Goal: Task Accomplishment & Management: Use online tool/utility

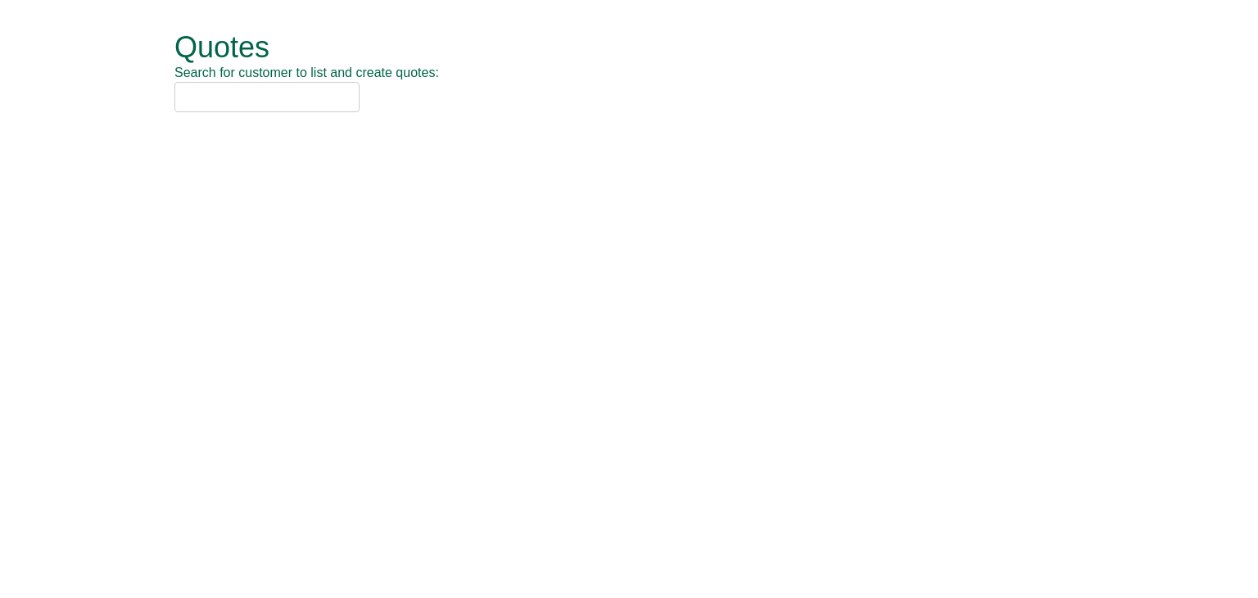
click at [234, 99] on input "text" at bounding box center [266, 97] width 185 height 30
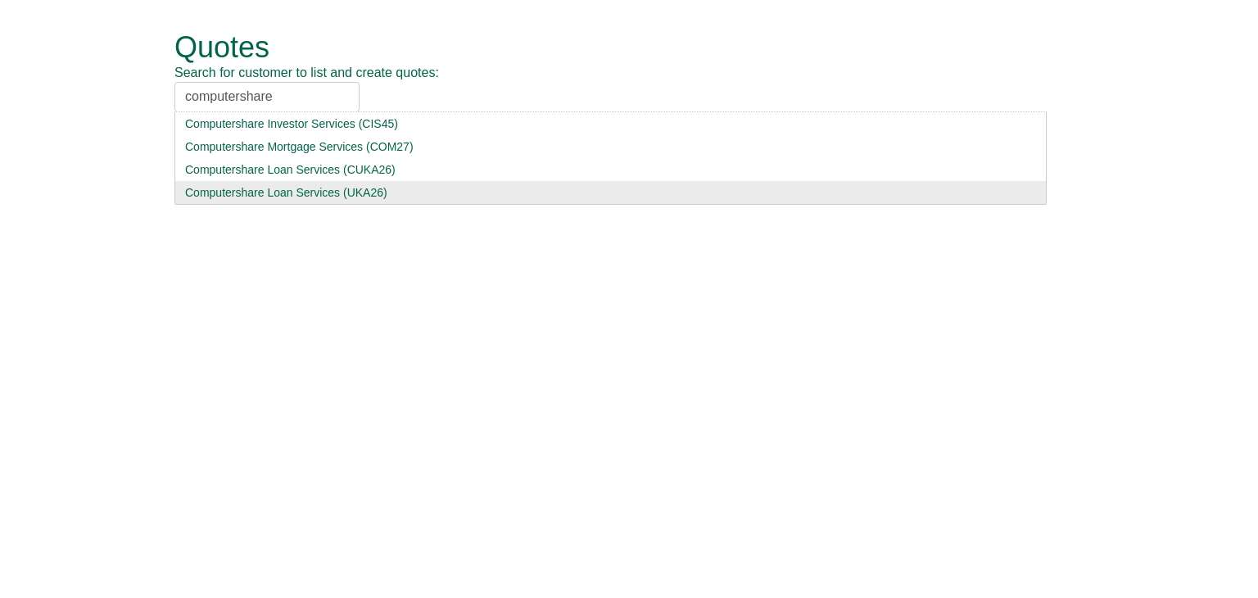
type input "computershare"
click at [233, 195] on div "Computershare Loan Services (UKA26)" at bounding box center [610, 192] width 851 height 16
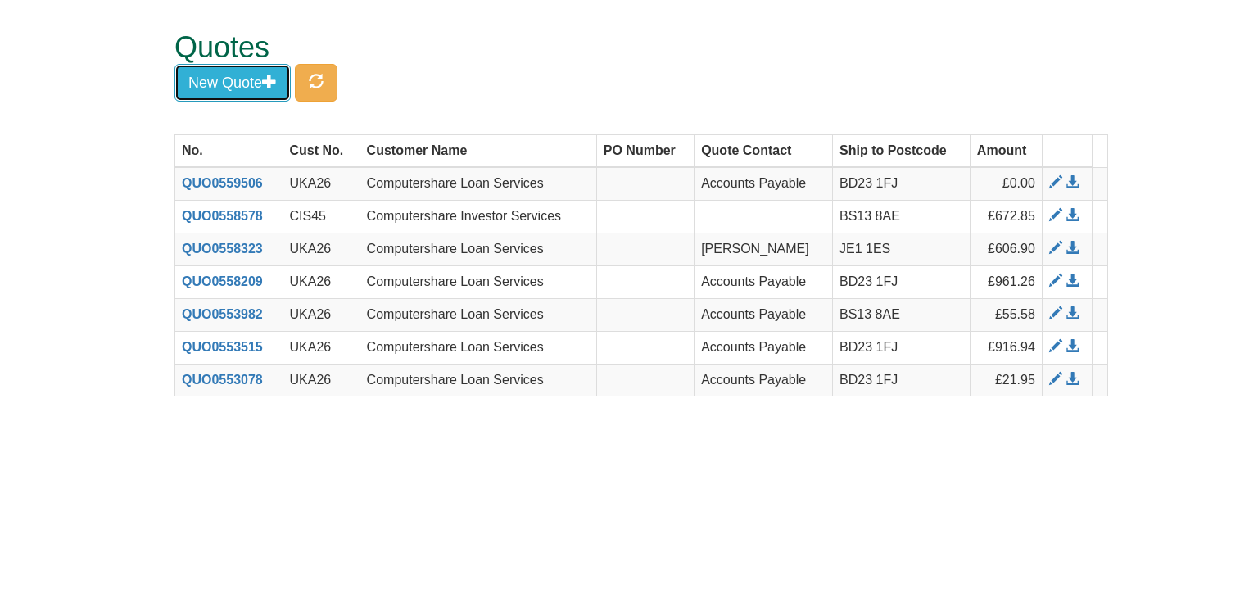
click at [244, 79] on button "New Quote" at bounding box center [232, 83] width 116 height 38
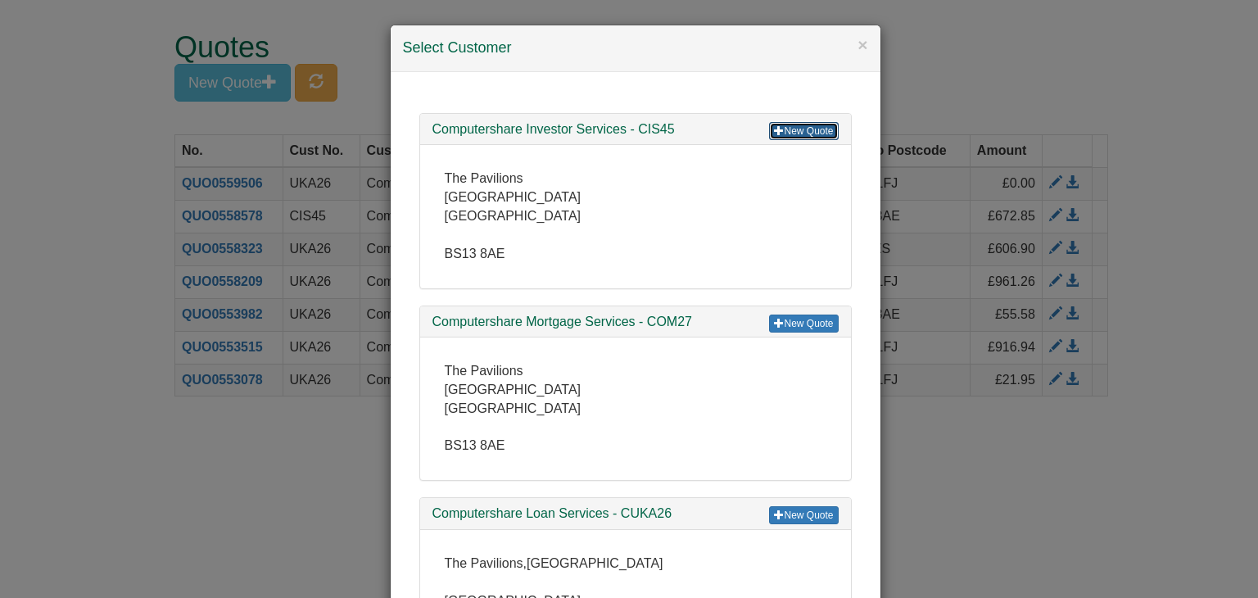
click at [796, 126] on link "New Quote" at bounding box center [803, 131] width 69 height 18
click at [858, 40] on button "×" at bounding box center [862, 44] width 10 height 17
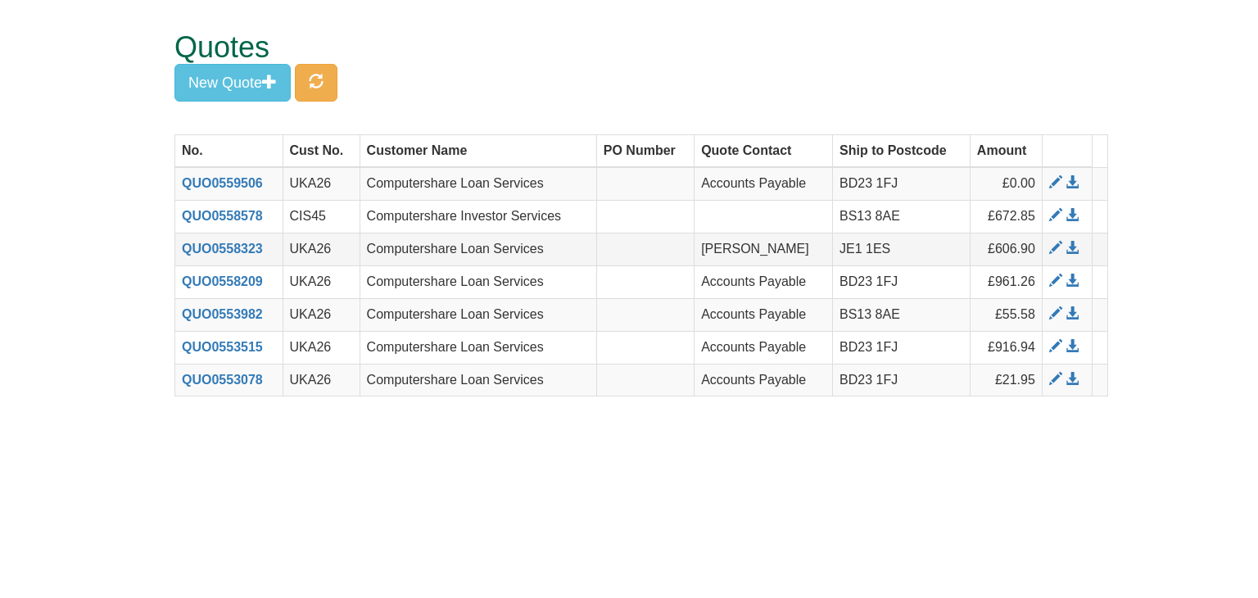
drag, startPoint x: 898, startPoint y: 252, endPoint x: 828, endPoint y: 248, distance: 69.7
click at [828, 248] on tr "QUO0558323 UKA26 Computershare Loan Services Calum Robertson JE1 1ES £606.90" at bounding box center [641, 249] width 933 height 33
copy tr "JE1 1ES"
click at [1056, 214] on span at bounding box center [1055, 215] width 13 height 13
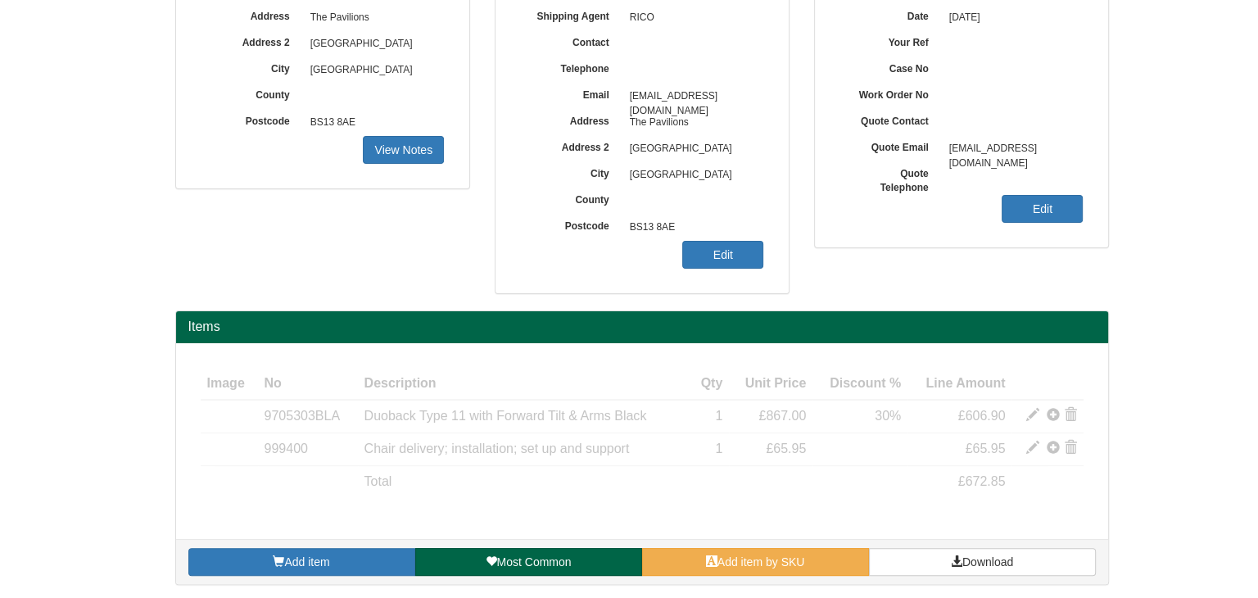
scroll to position [262, 0]
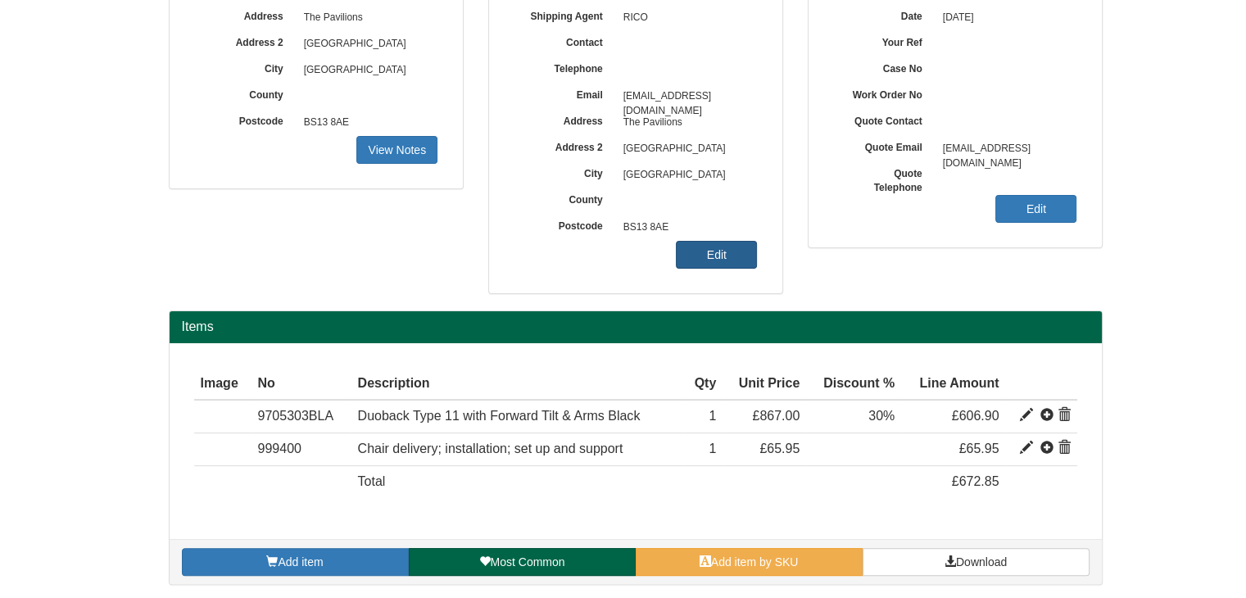
click at [722, 257] on link "Edit" at bounding box center [716, 255] width 81 height 28
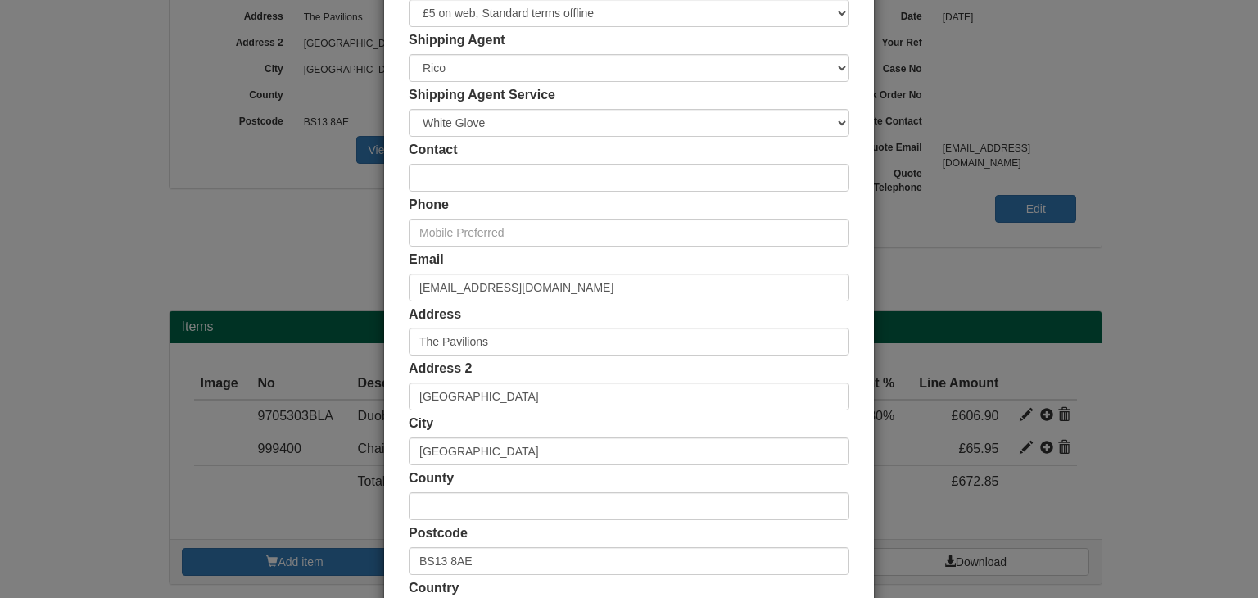
scroll to position [308, 0]
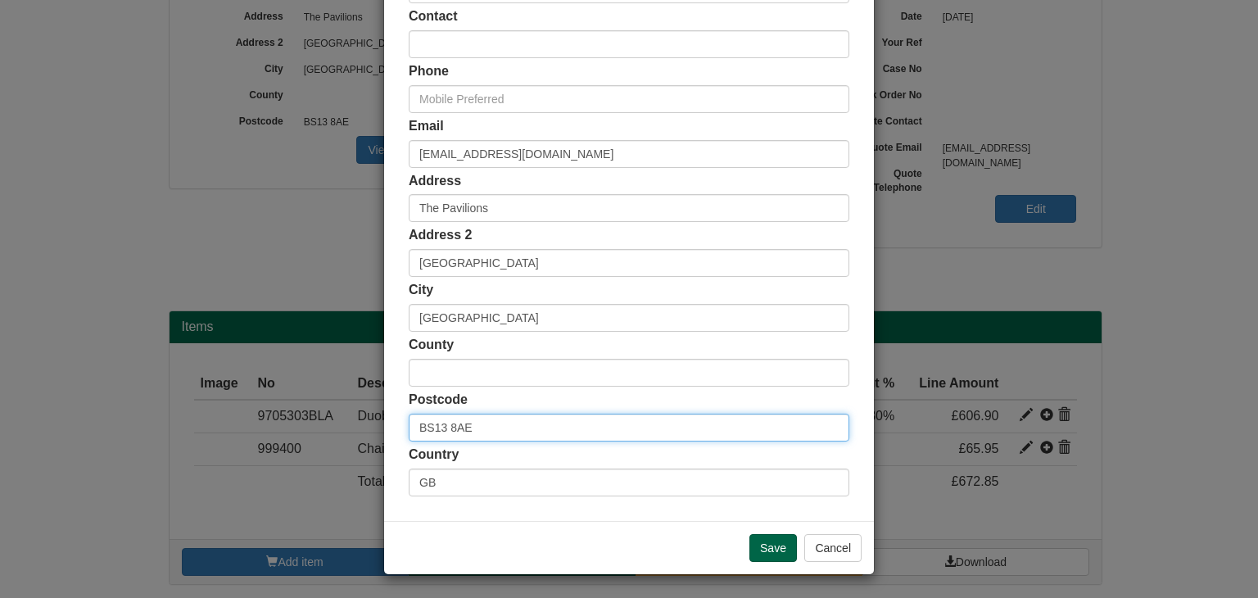
drag, startPoint x: 482, startPoint y: 421, endPoint x: 360, endPoint y: 420, distance: 122.0
click at [360, 420] on div "× Shipping Customer Name Computershare Investor Services Ship Method Free of Ch…" at bounding box center [629, 299] width 1258 height 598
paste input "JE1 1ES"
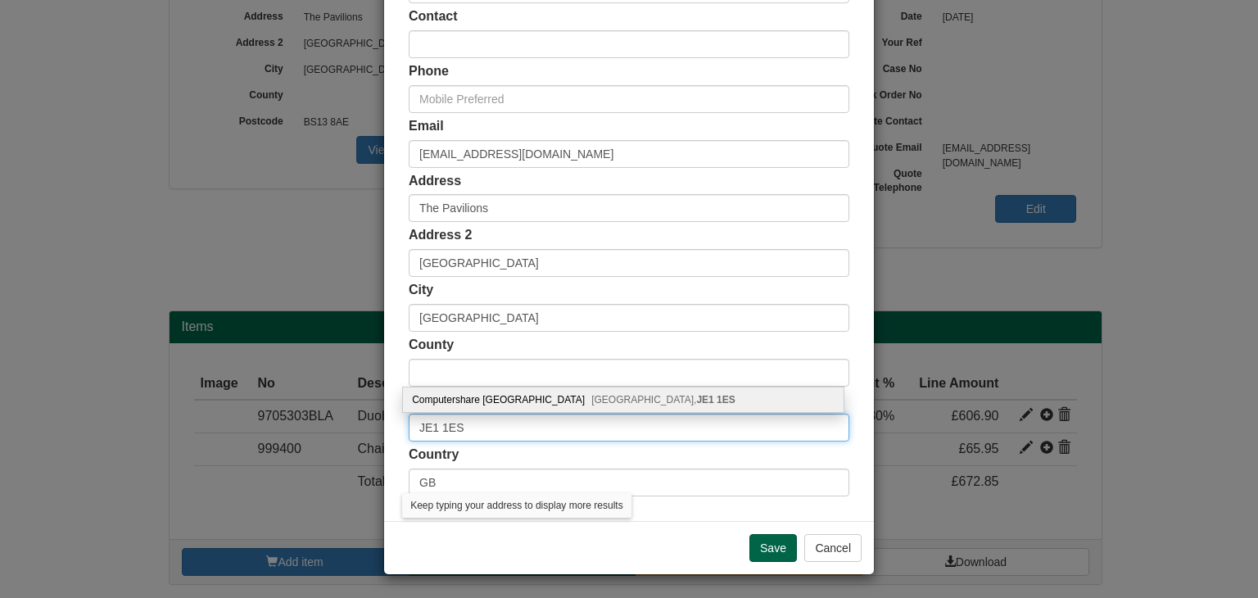
type input "JE1 1ES"
click at [478, 400] on div "Computershare Channel Island Jersey, JE1 1ES" at bounding box center [623, 399] width 441 height 25
type input "JE"
type input "Computershare Channel Island"
type input "Jersey"
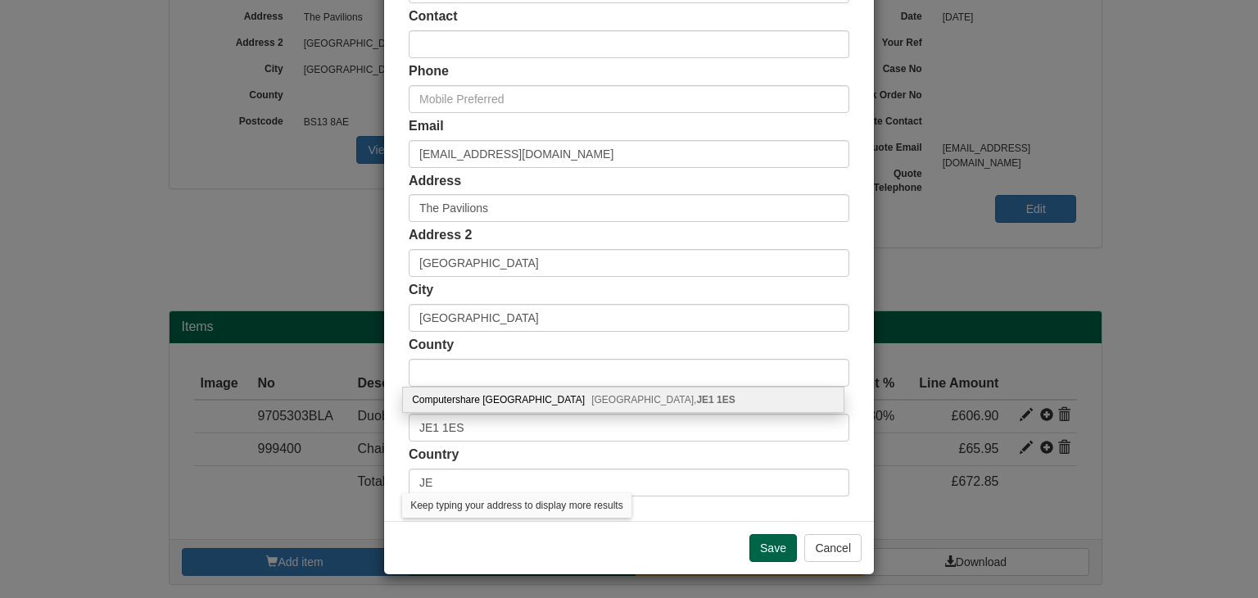
type input "Channel Islands"
type input "JE1 1ES"
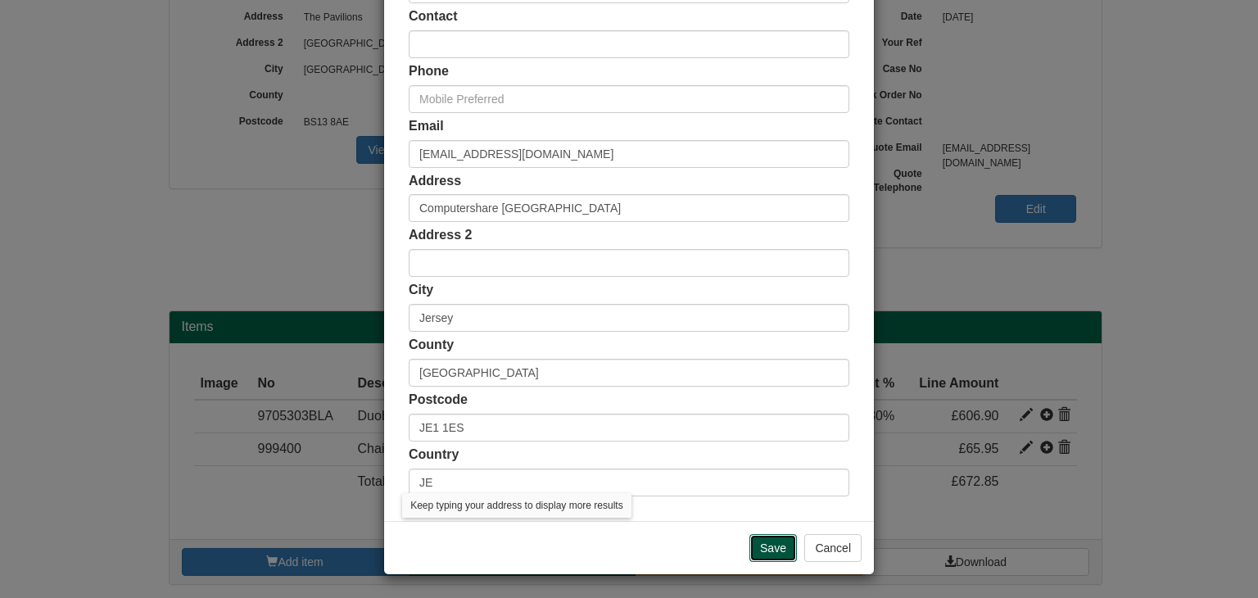
click at [767, 543] on input "Save" at bounding box center [773, 548] width 48 height 28
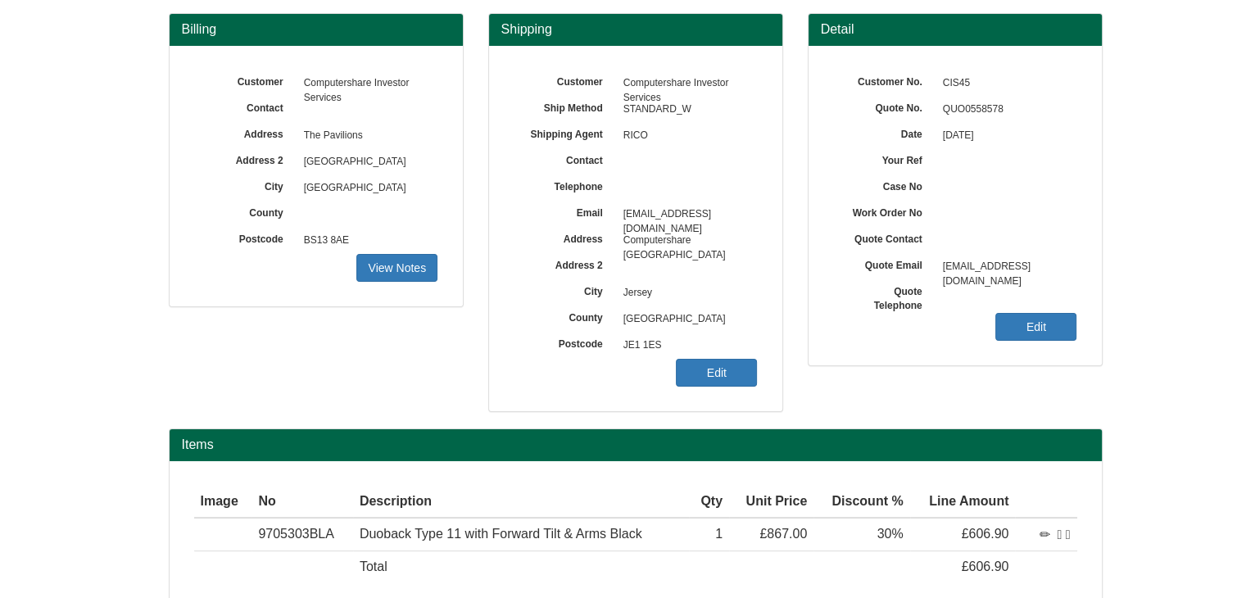
scroll to position [230, 0]
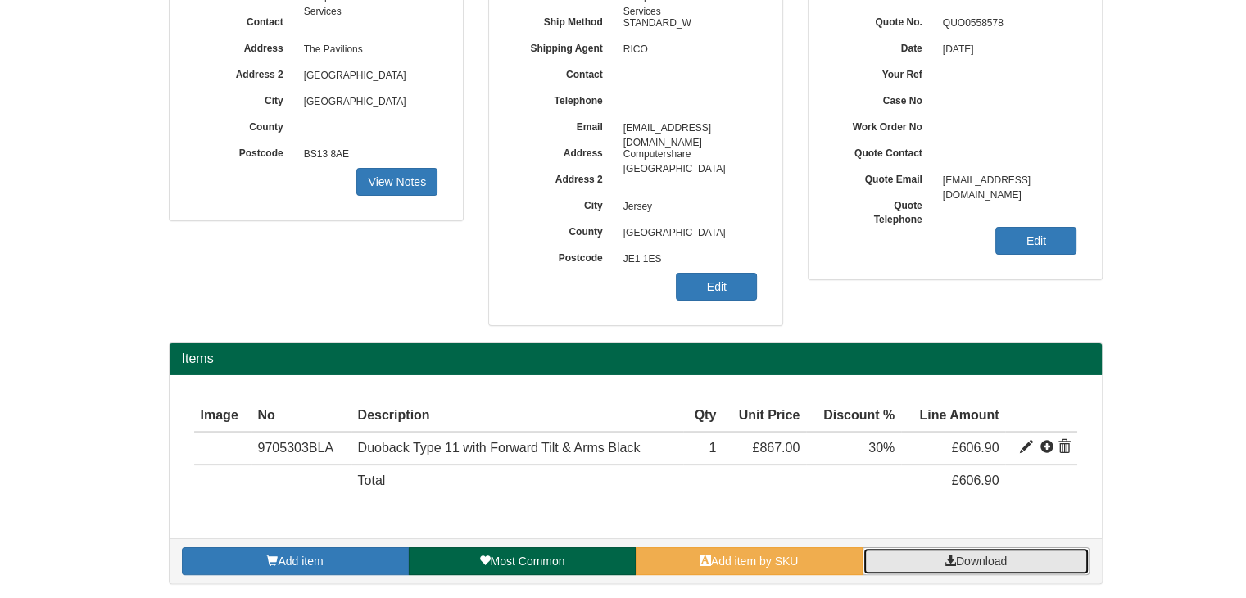
click at [921, 561] on link "Download" at bounding box center [975, 561] width 227 height 28
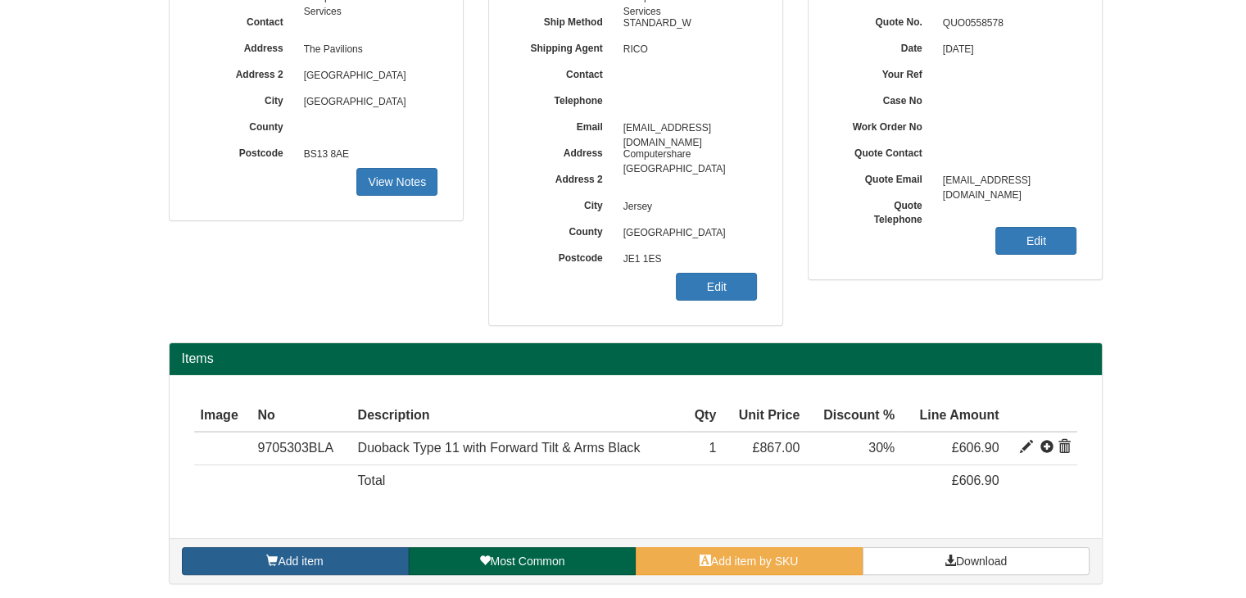
click at [319, 554] on span "Add item" at bounding box center [300, 560] width 45 height 13
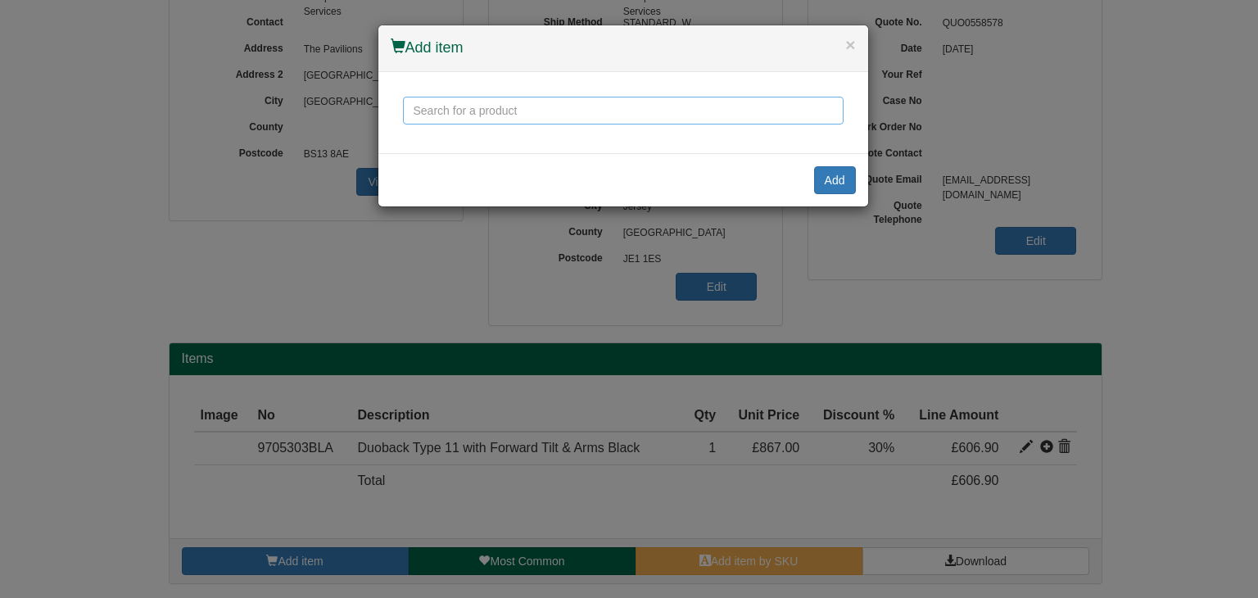
click at [541, 111] on input "text" at bounding box center [623, 111] width 441 height 28
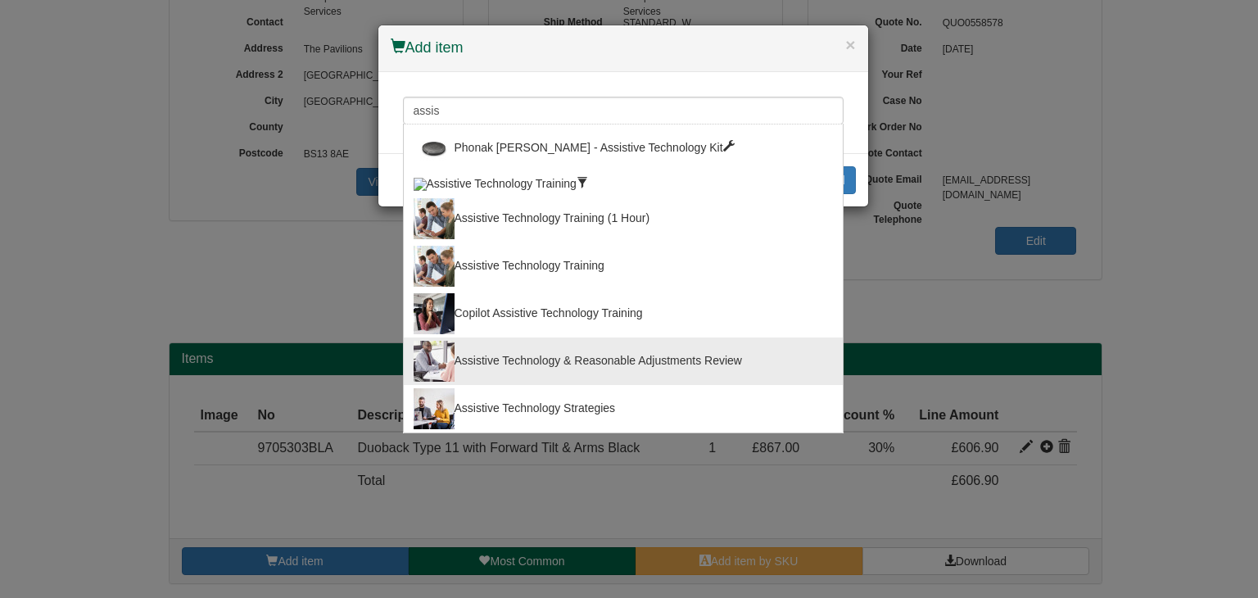
click at [523, 337] on li "Assistive Technology & Reasonable Adjustments Review" at bounding box center [623, 361] width 441 height 48
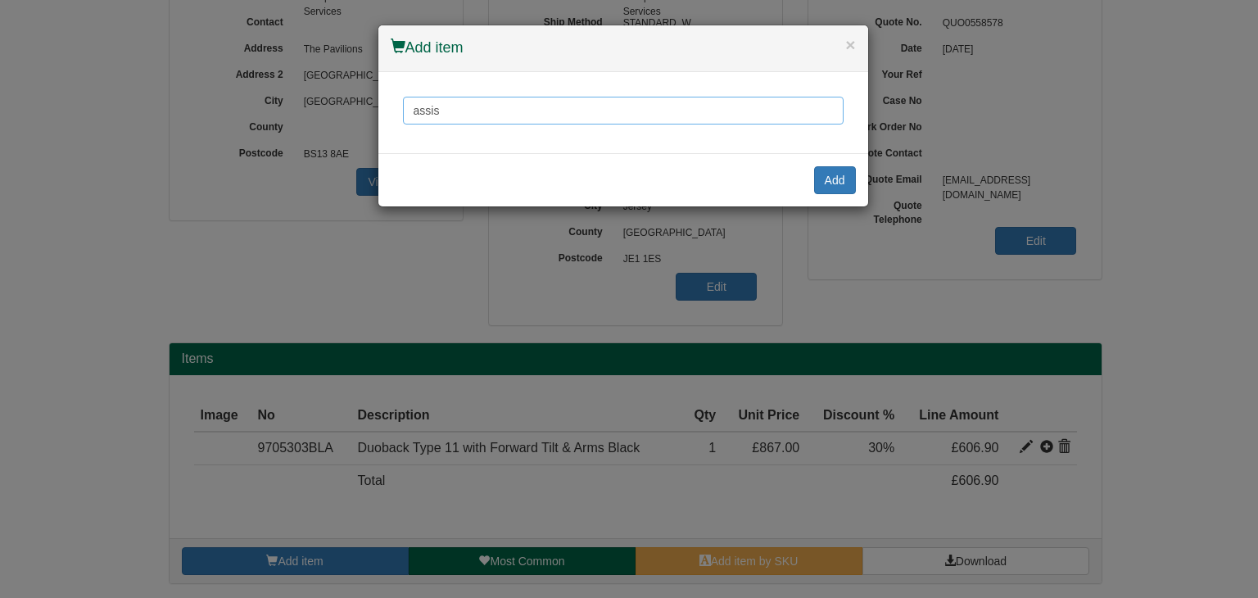
click at [536, 115] on input "assis" at bounding box center [623, 111] width 441 height 28
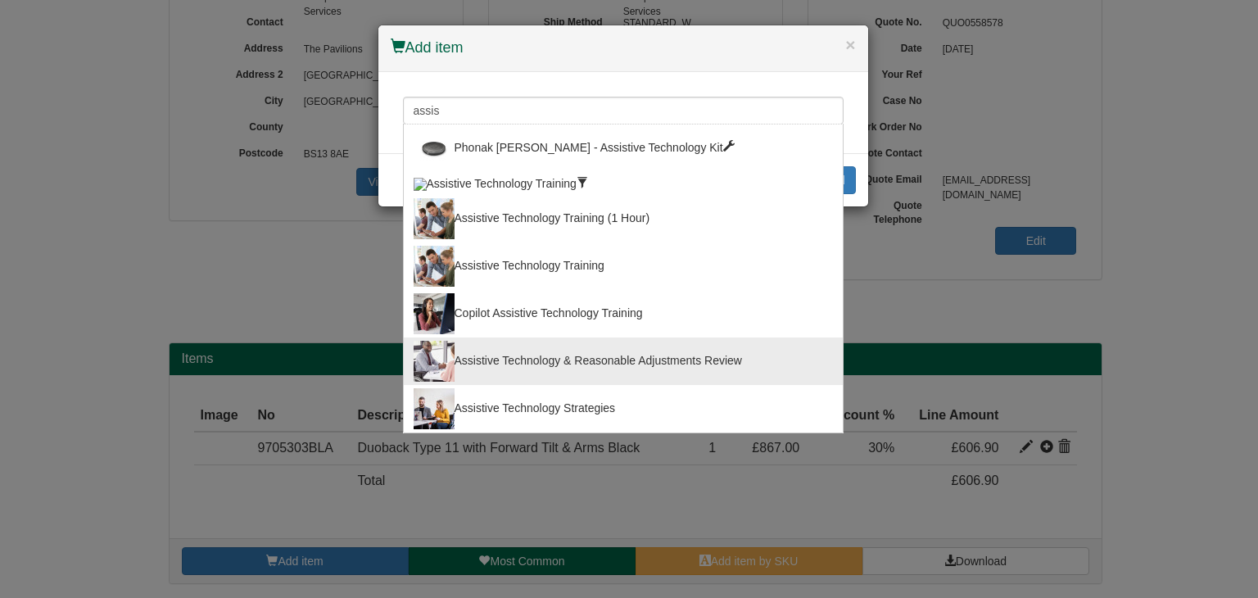
click at [508, 341] on div "Assistive Technology & Reasonable Adjustments Review" at bounding box center [623, 361] width 419 height 41
type input "Assistive Technology & Reasonable Adjustments Review"
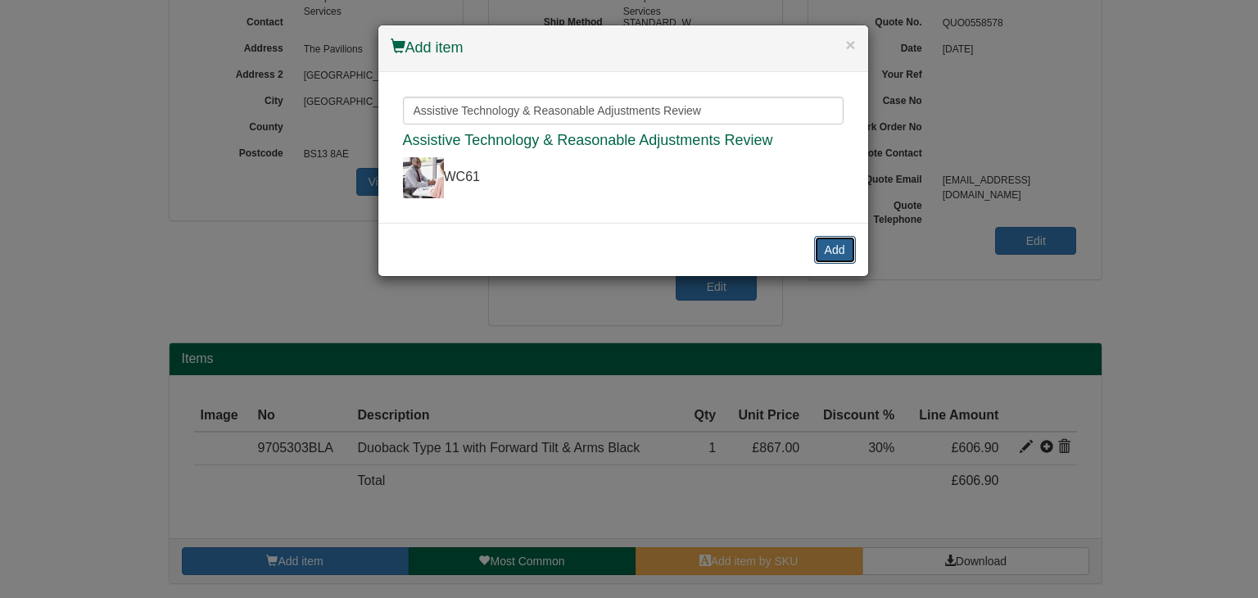
click at [829, 236] on button "Add" at bounding box center [835, 250] width 42 height 28
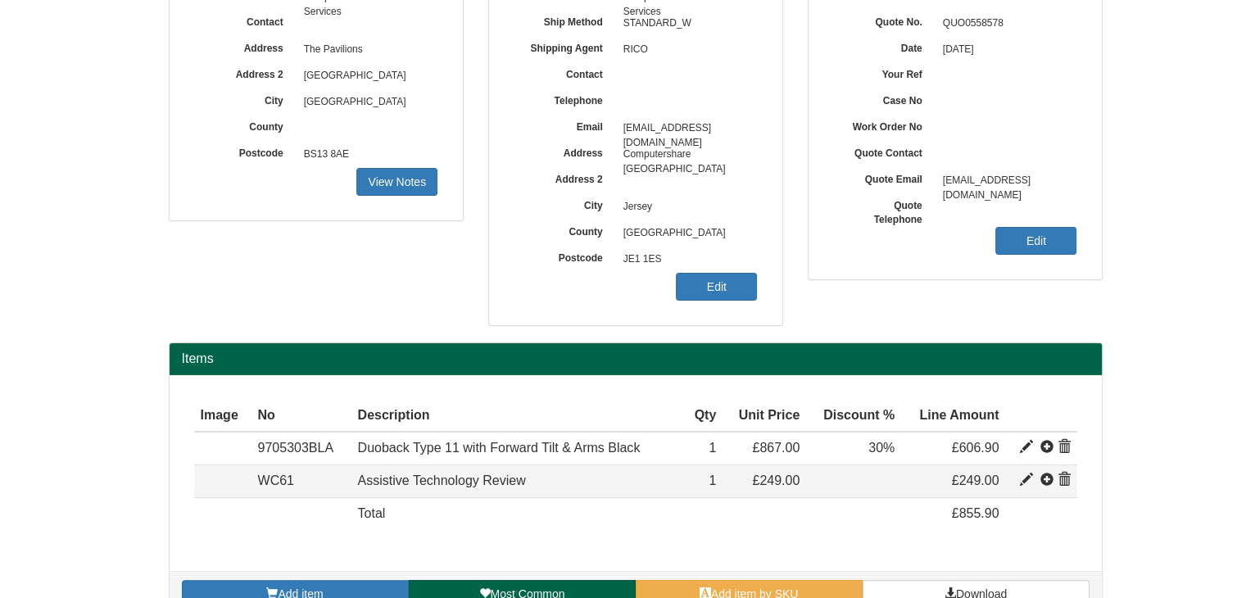
click at [1067, 481] on span at bounding box center [1063, 479] width 13 height 13
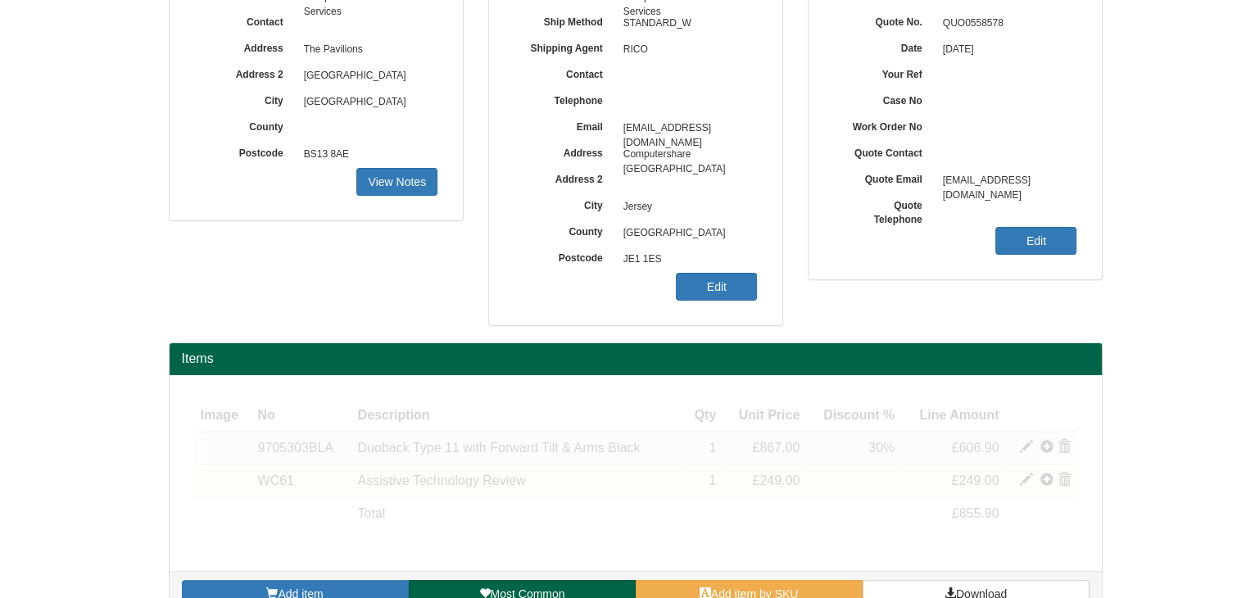
click at [1065, 450] on span at bounding box center [1063, 447] width 13 height 13
